Goal: Task Accomplishment & Management: Use online tool/utility

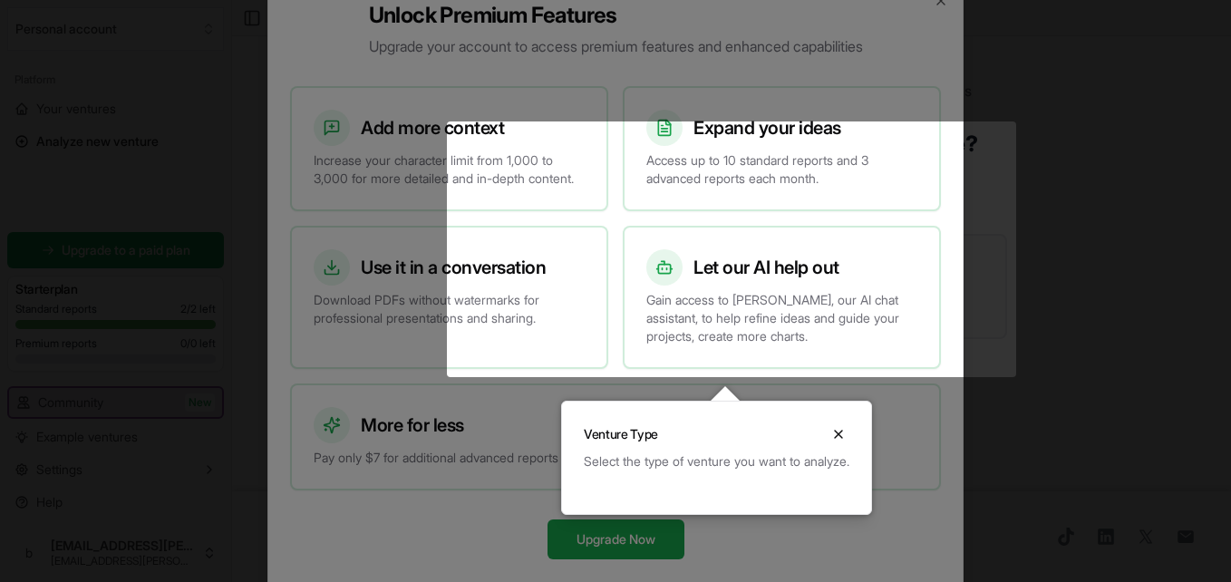
click at [661, 446] on body "We value your privacy We use cookies to enhance your browsing experience, serve…" at bounding box center [615, 291] width 1231 height 582
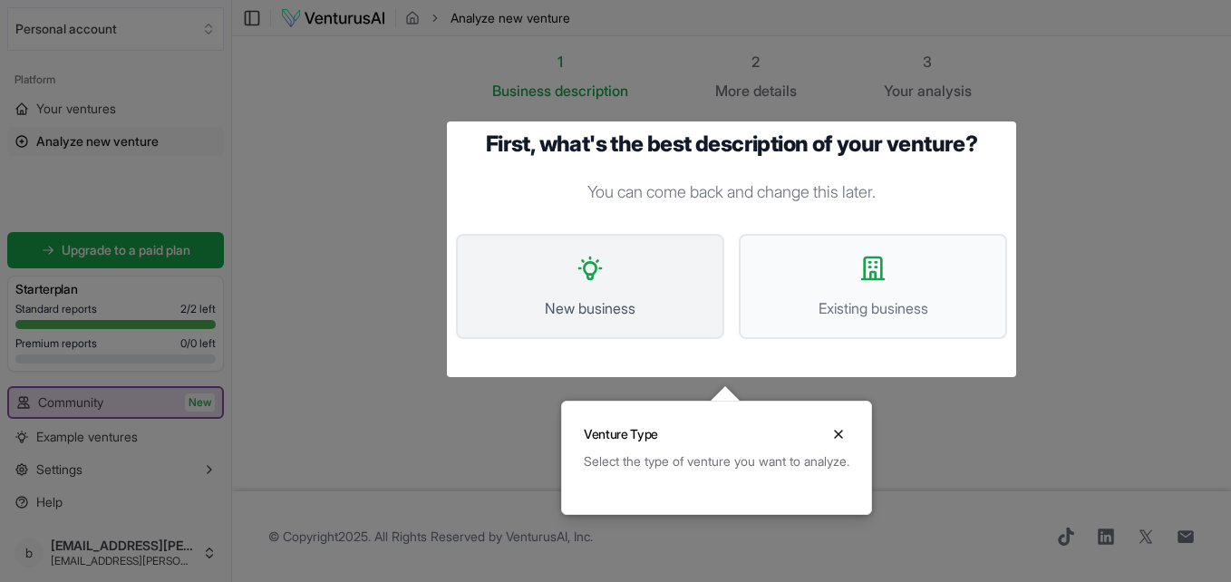
click at [591, 283] on button "New business" at bounding box center [590, 286] width 268 height 105
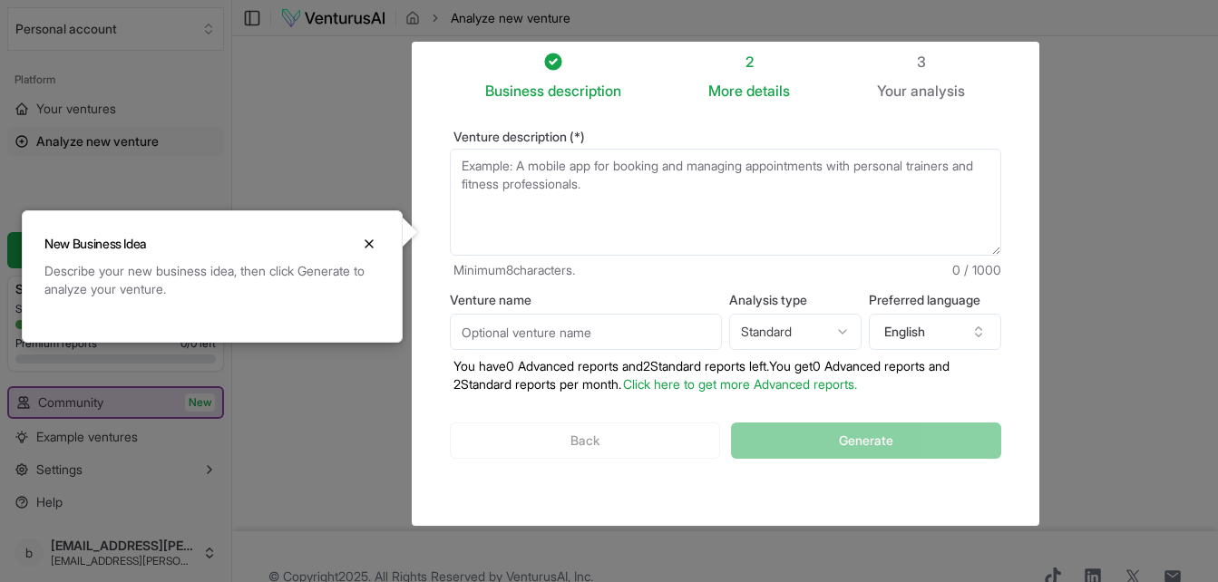
click at [561, 168] on textarea "Venture description (*)" at bounding box center [725, 202] width 551 height 107
click at [541, 161] on textarea "Venture description (*)" at bounding box center [725, 202] width 551 height 107
paste textarea "My friend, [PERSON_NAME], his neighbor lost millions of dollars when one of his…"
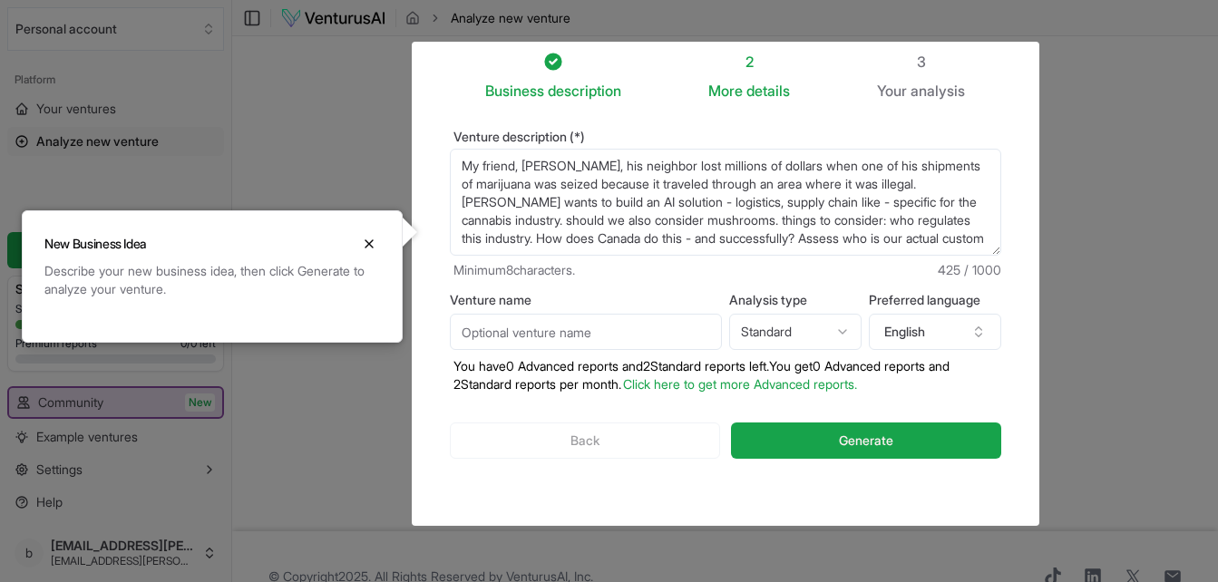
scroll to position [9, 0]
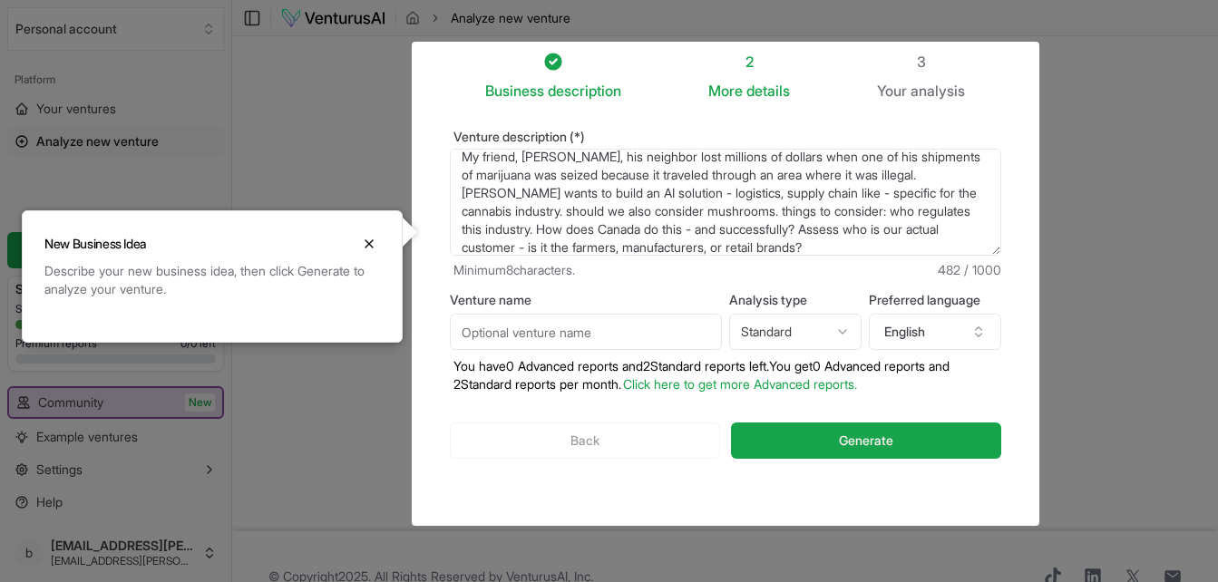
type textarea "My friend, [PERSON_NAME], his neighbor lost millions of dollars when one of his…"
click at [880, 439] on span "Generate" at bounding box center [866, 441] width 54 height 18
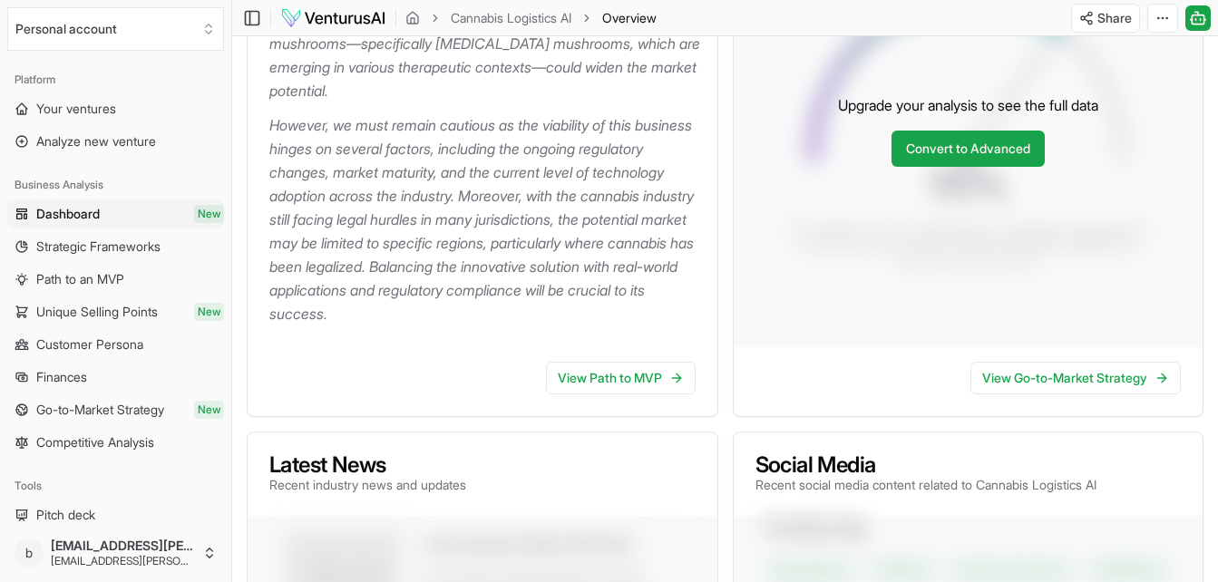
scroll to position [454, 0]
click at [627, 373] on link "View Path to MVP" at bounding box center [621, 377] width 150 height 33
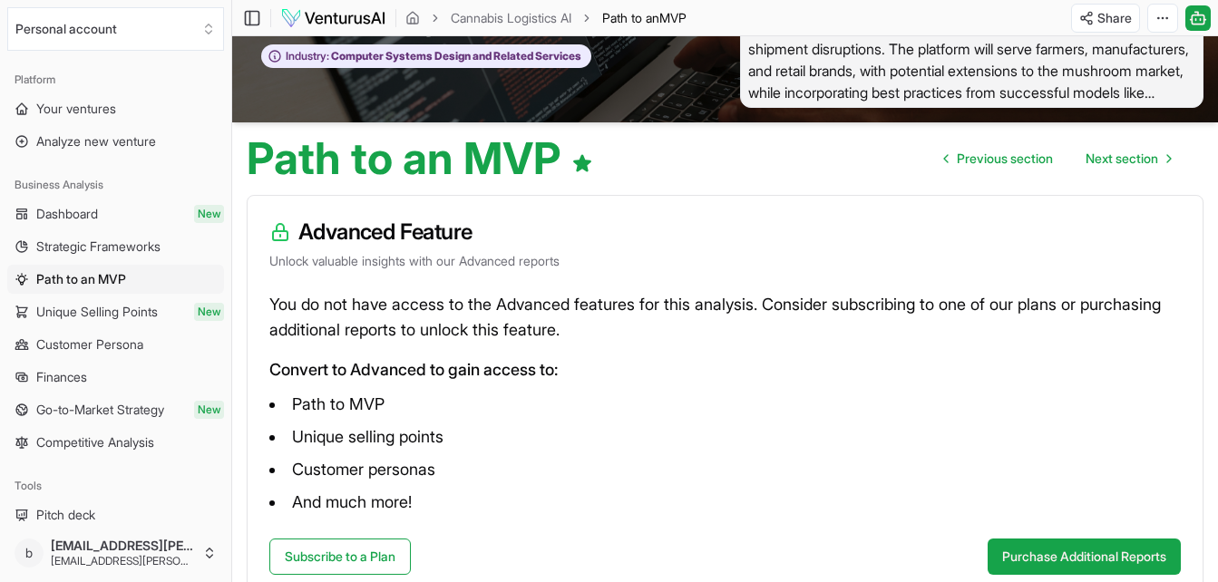
scroll to position [77, 0]
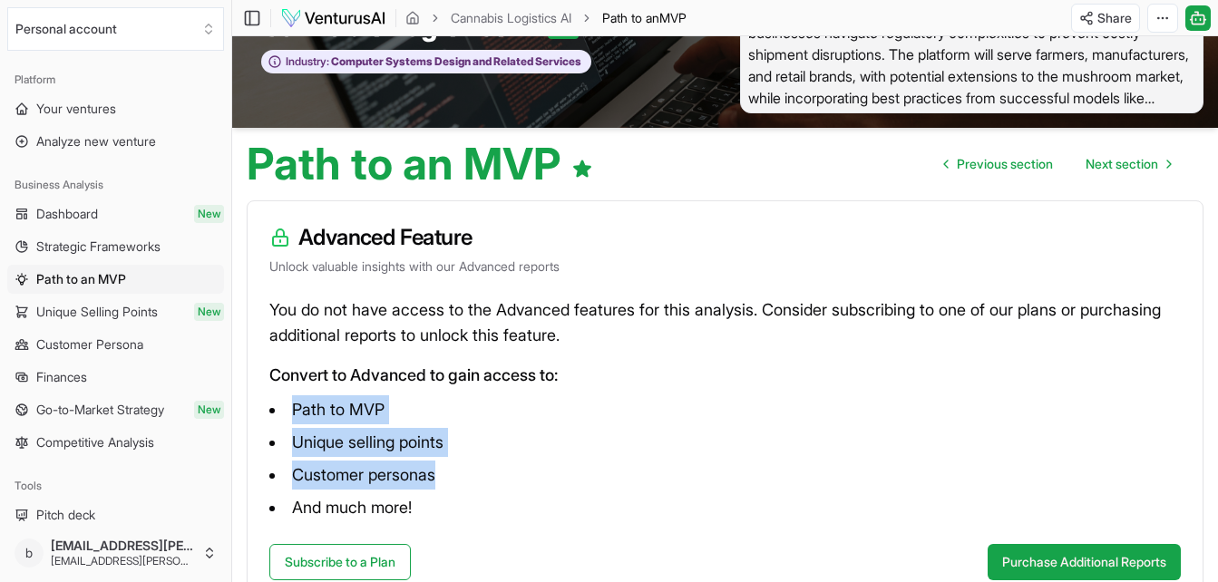
drag, startPoint x: 296, startPoint y: 409, endPoint x: 513, endPoint y: 469, distance: 225.7
click at [513, 469] on ul "Path to MVP Unique selling points Customer personas And much more!" at bounding box center [724, 458] width 911 height 127
copy ul "Path to MVP Unique selling points Customer personas"
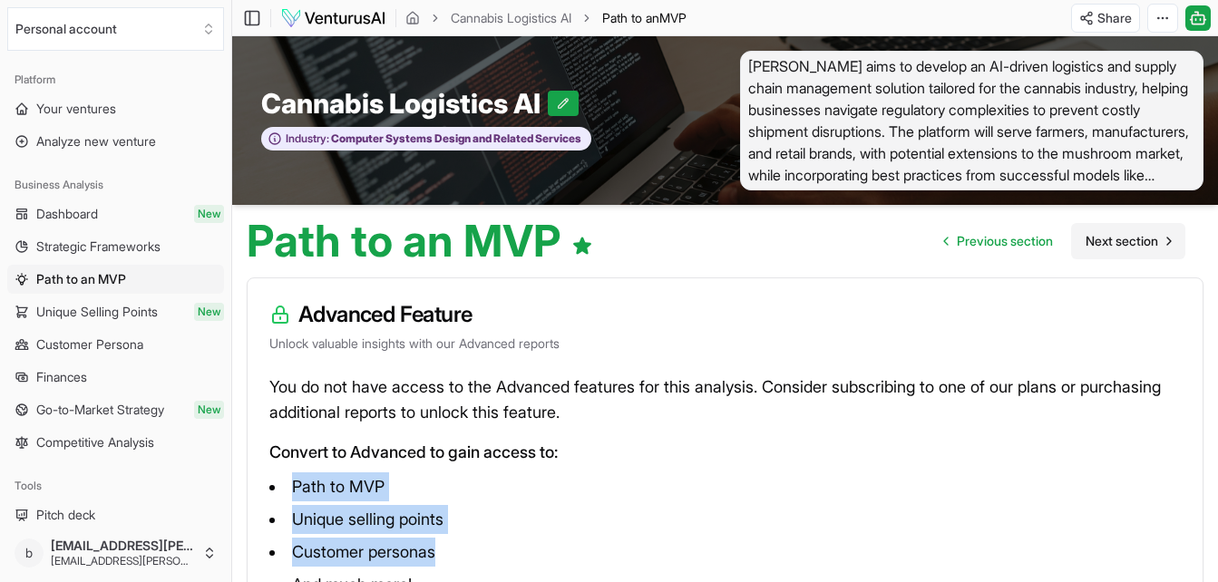
click at [1125, 236] on span "Next section" at bounding box center [1121, 241] width 73 height 18
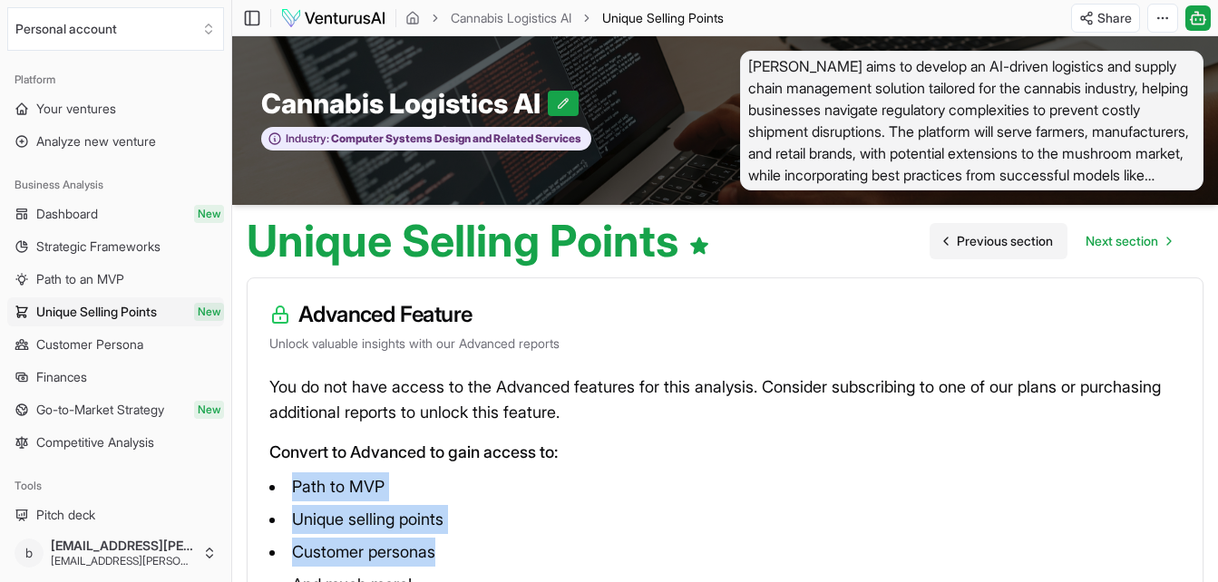
click at [1002, 242] on span "Previous section" at bounding box center [1005, 241] width 96 height 18
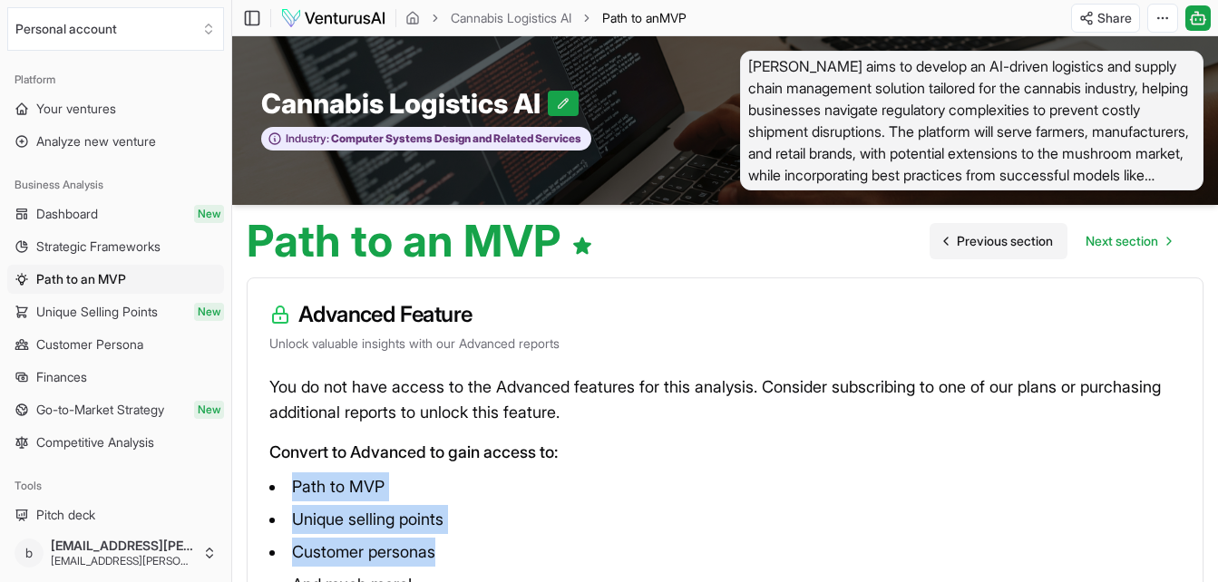
click at [1002, 242] on span "Previous section" at bounding box center [1005, 241] width 96 height 18
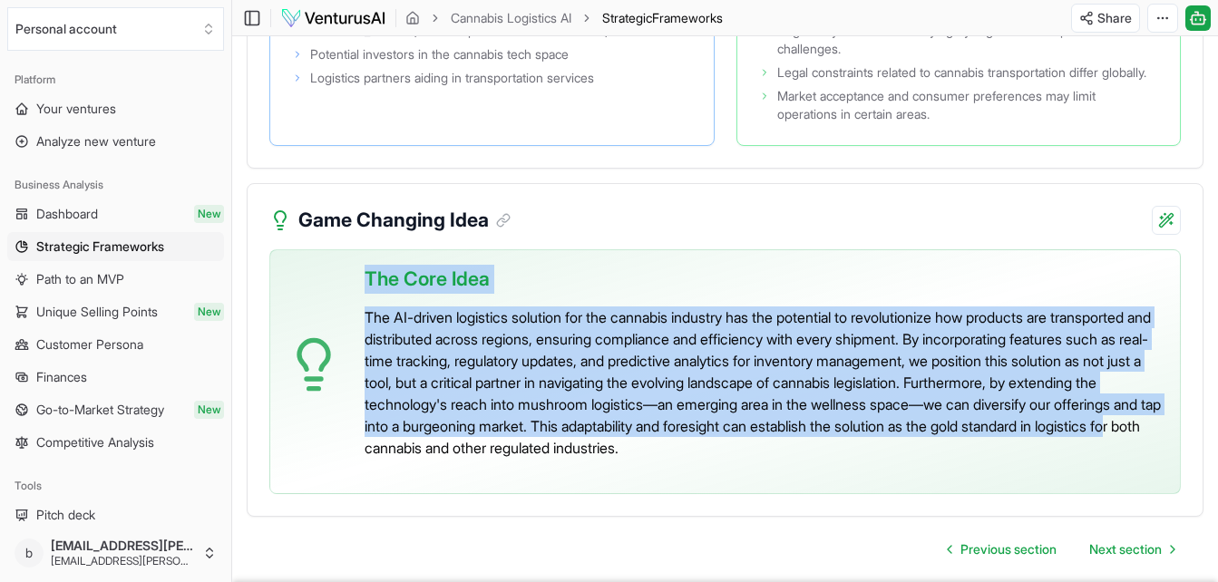
scroll to position [4208, 0]
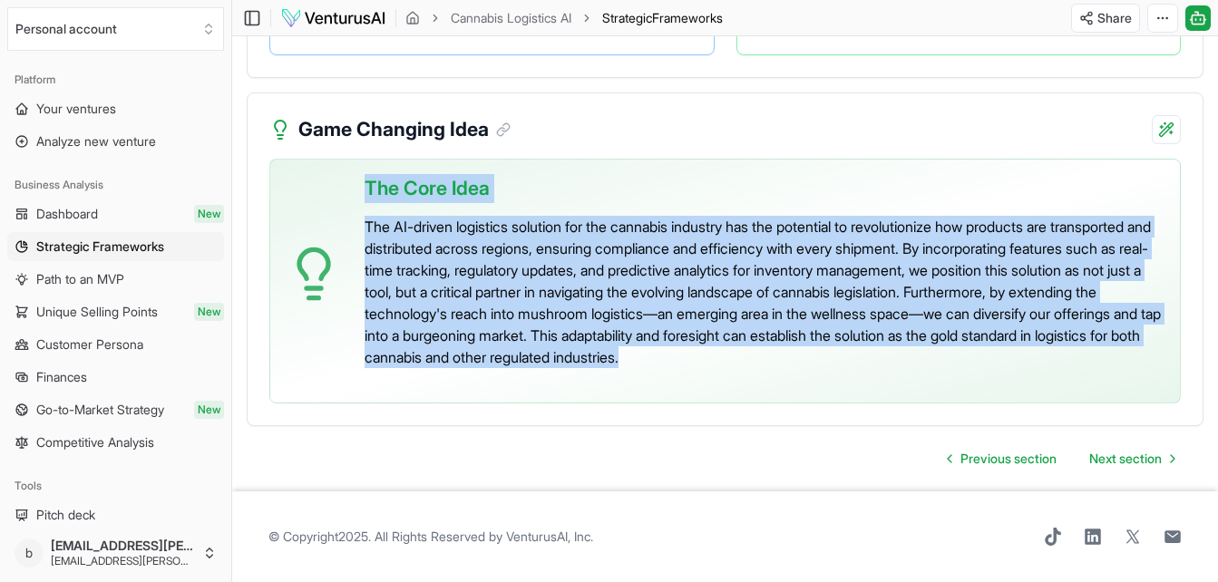
drag, startPoint x: 366, startPoint y: 351, endPoint x: 1234, endPoint y: 404, distance: 869.4
copy div "The Core Idea The AI-driven logistics solution for the cannabis industry has th…"
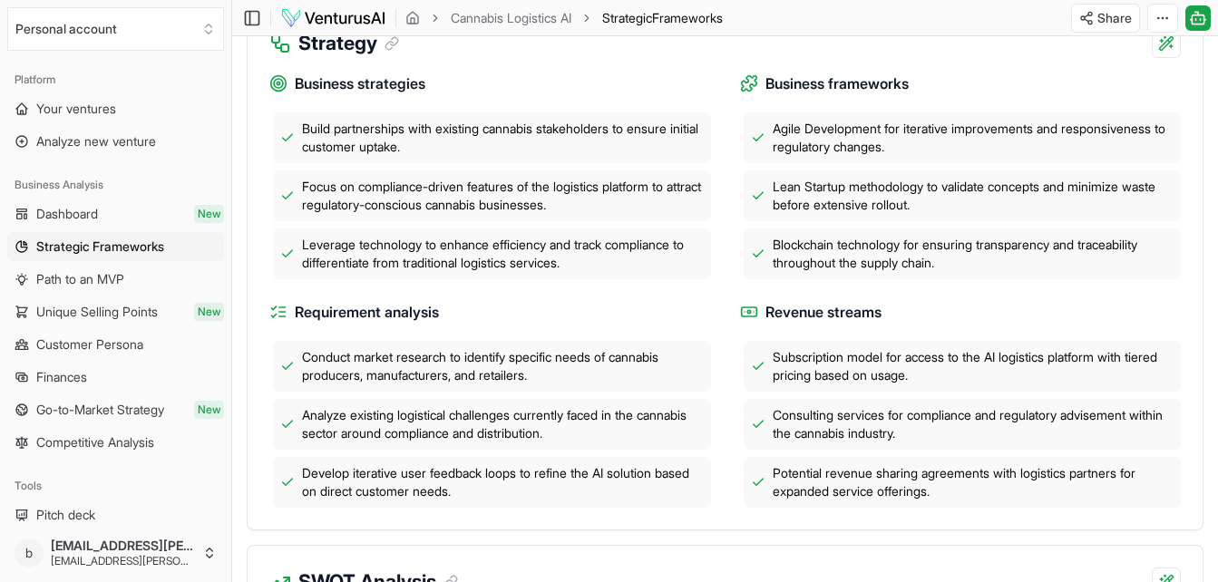
scroll to position [618, 0]
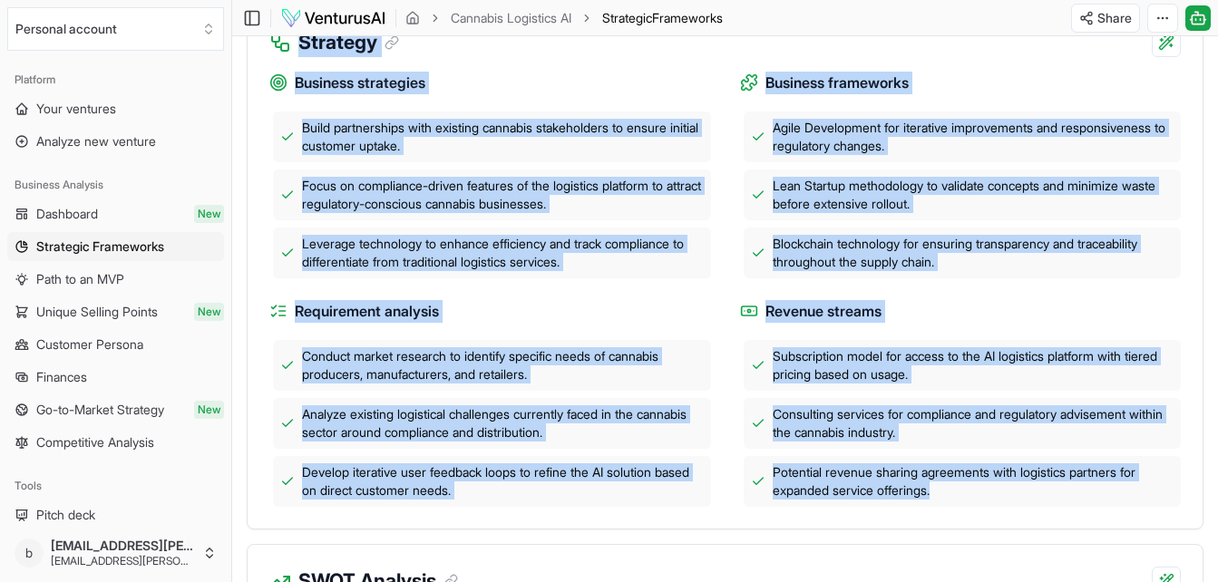
drag, startPoint x: 300, startPoint y: 63, endPoint x: 1185, endPoint y: 549, distance: 1009.3
click at [1185, 530] on div "Strategy Business strategies Build partnerships with existing cannabis stakehol…" at bounding box center [725, 267] width 957 height 524
copy div "Strategy Business strategies Build partnerships with existing cannabis stakehol…"
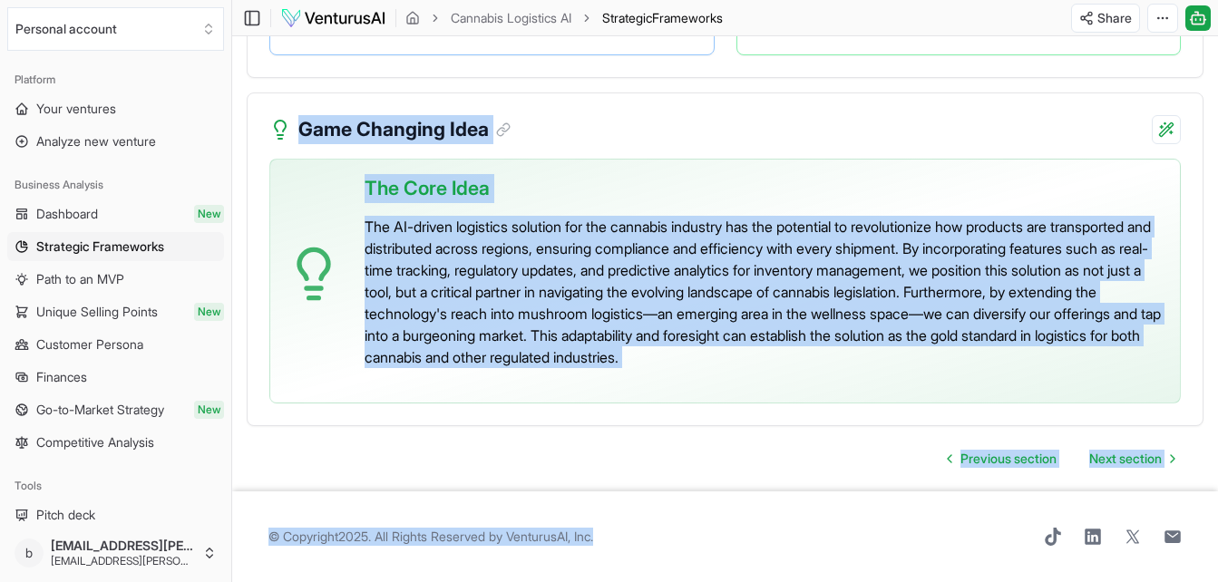
scroll to position [4208, 0]
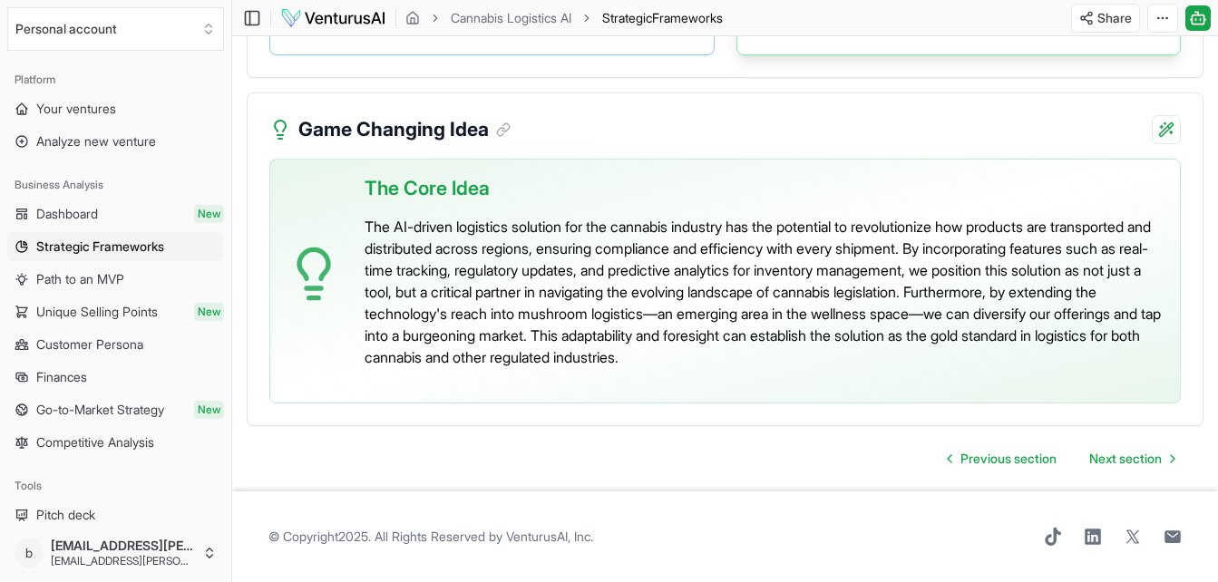
drag, startPoint x: 299, startPoint y: 144, endPoint x: 879, endPoint y: 53, distance: 586.7
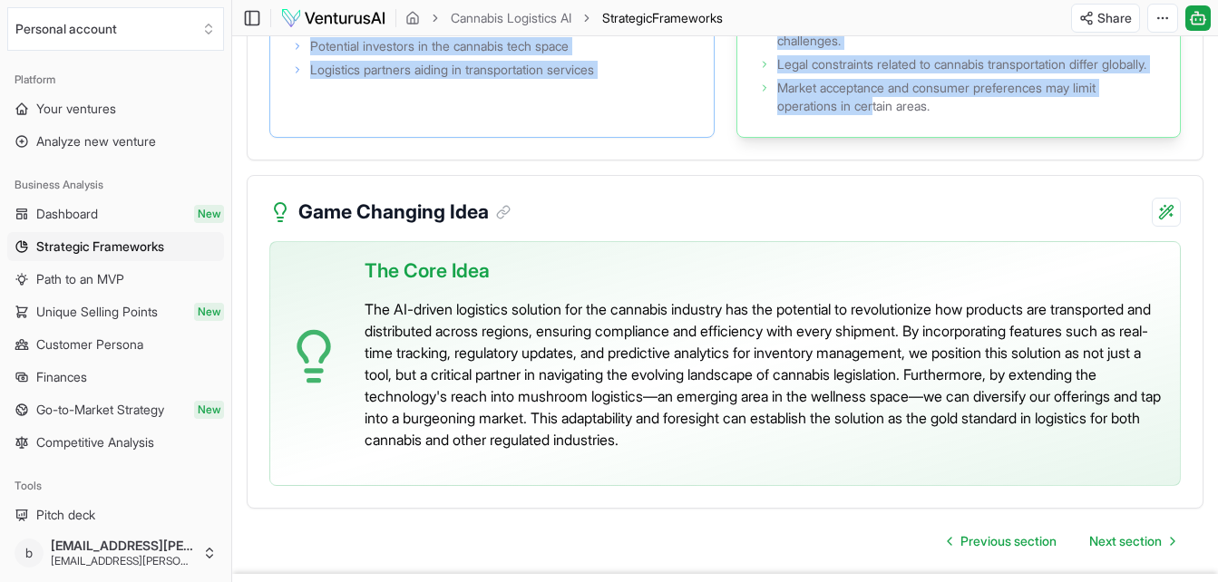
scroll to position [4062, 0]
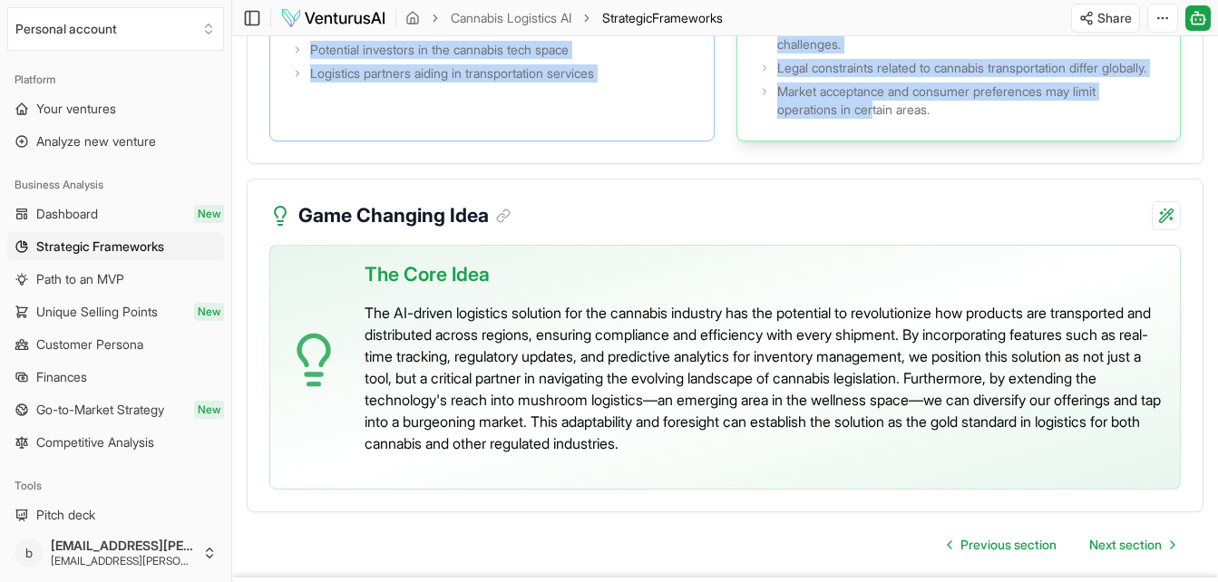
copy div "SWOT Analysis Analyze Strengths, Weaknesses, Opportunities, and Threats related…"
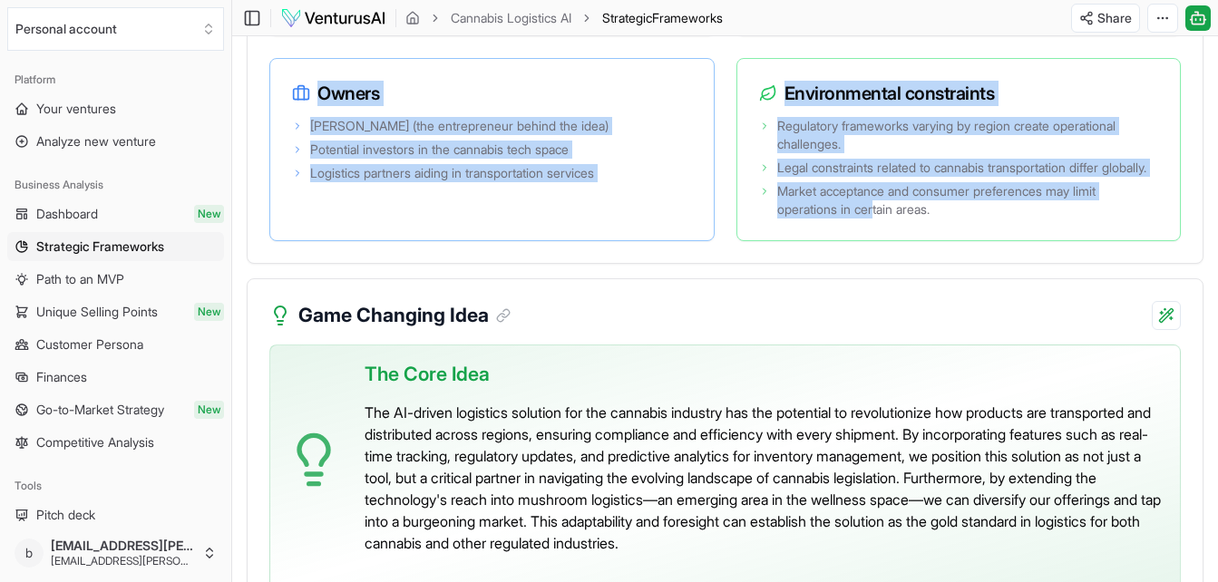
scroll to position [3961, 0]
